Goal: Find specific page/section: Find specific page/section

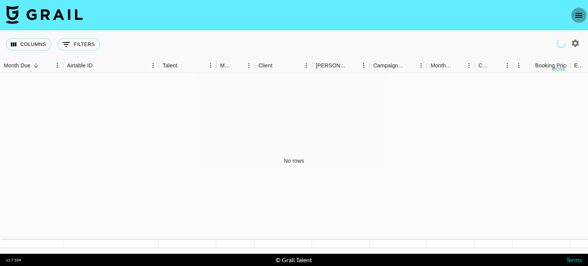
click at [574, 14] on icon "open drawer" at bounding box center [578, 15] width 9 height 9
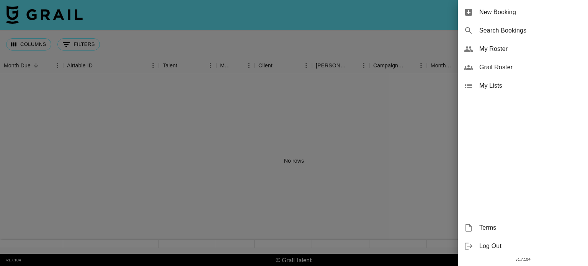
click at [506, 61] on div "Grail Roster" at bounding box center [523, 67] width 130 height 18
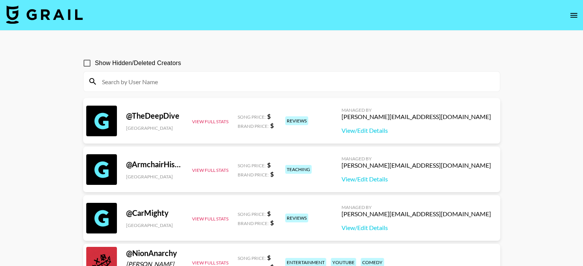
click at [163, 78] on input at bounding box center [296, 81] width 398 height 12
paste input "glambby_"
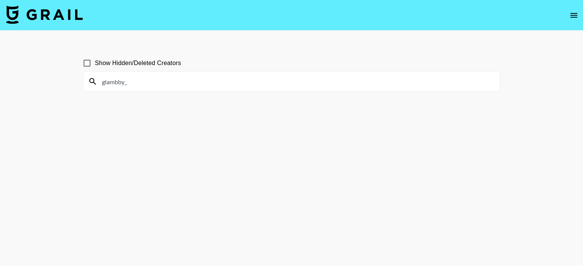
type input "glambby_"
drag, startPoint x: 198, startPoint y: 76, endPoint x: 77, endPoint y: 75, distance: 121.0
click at [77, 75] on div "Show Hidden/Deleted Creators glambby_" at bounding box center [291, 151] width 429 height 205
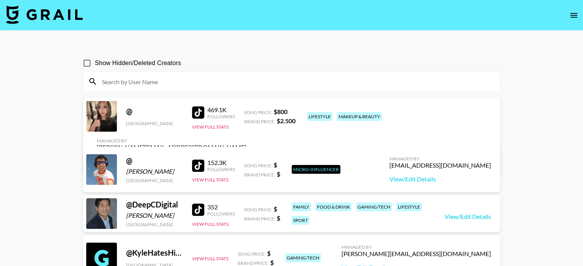
paste input "mikaylavallati"
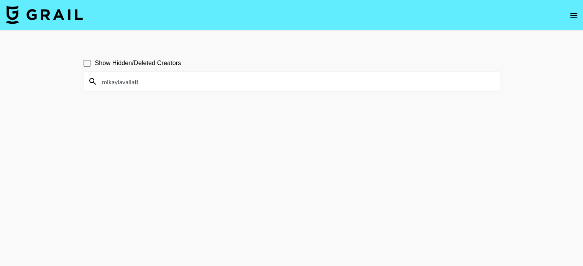
drag, startPoint x: 236, startPoint y: 78, endPoint x: 1, endPoint y: 67, distance: 234.7
click at [1, 67] on main "Show Hidden/Deleted Creators mikaylavallati" at bounding box center [291, 152] width 583 height 242
paste input ".[PERSON_NAME]"
type input "mikayla.[PERSON_NAME]"
click at [32, 75] on main "Show Hidden/Deleted Creators [PERSON_NAME].[PERSON_NAME]" at bounding box center [291, 152] width 583 height 242
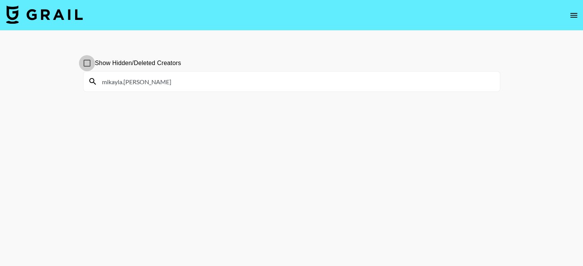
click at [87, 61] on input "Show Hidden/Deleted Creators" at bounding box center [87, 63] width 16 height 16
checkbox input "true"
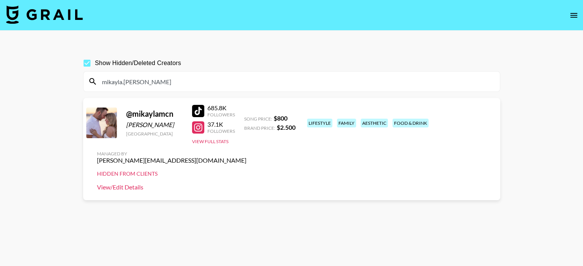
click at [246, 183] on link "View/Edit Details" at bounding box center [171, 187] width 149 height 8
drag, startPoint x: 178, startPoint y: 83, endPoint x: 91, endPoint y: 96, distance: 88.3
click at [91, 96] on section "Show Hidden/Deleted Creators [PERSON_NAME].[PERSON_NAME] @ mikaylamcn [PERSON_N…" at bounding box center [291, 151] width 417 height 205
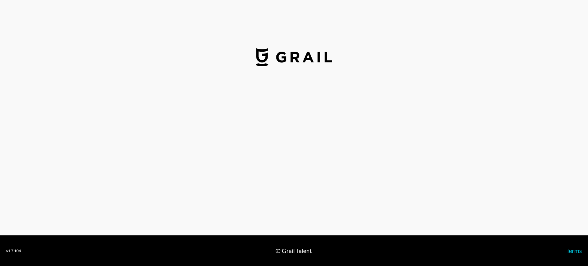
select select "USD"
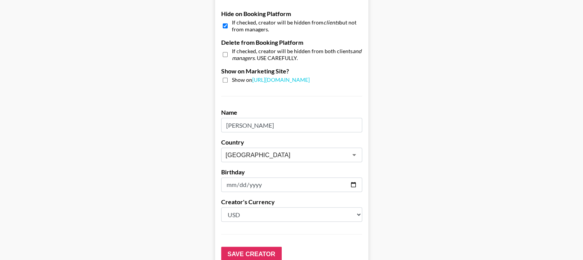
scroll to position [740, 0]
